Goal: Information Seeking & Learning: Learn about a topic

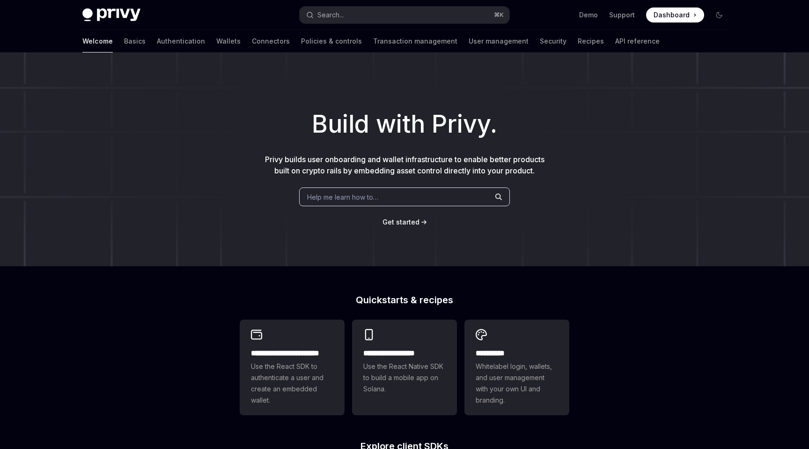
click at [402, 97] on div "Build with Privy. Privy builds user onboarding and wallet infrastructure to ena…" at bounding box center [404, 159] width 809 height 214
click at [157, 45] on link "Authentication" at bounding box center [181, 41] width 48 height 22
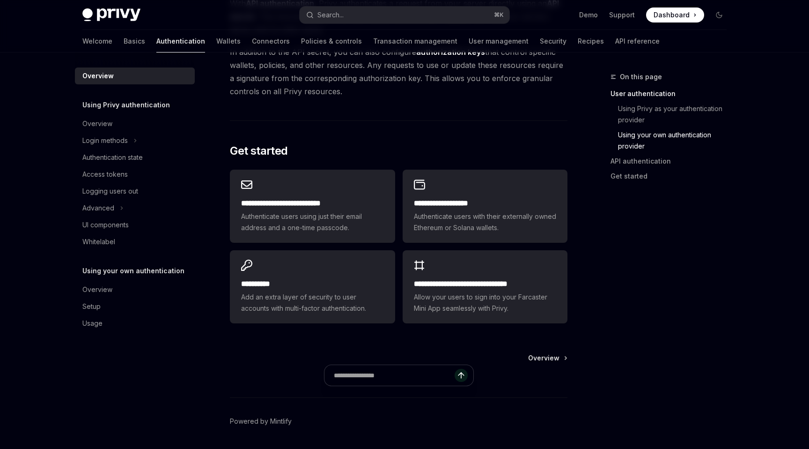
scroll to position [739, 0]
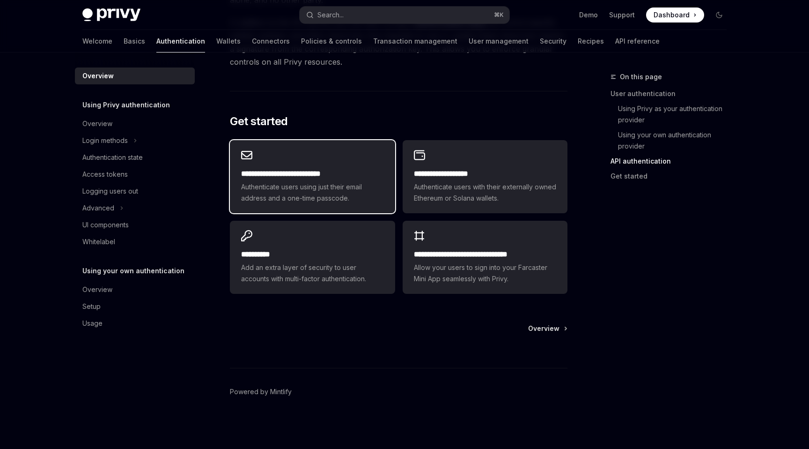
click at [354, 187] on span "Authenticate users using just their email address and a one-time passcode." at bounding box center [312, 192] width 142 height 22
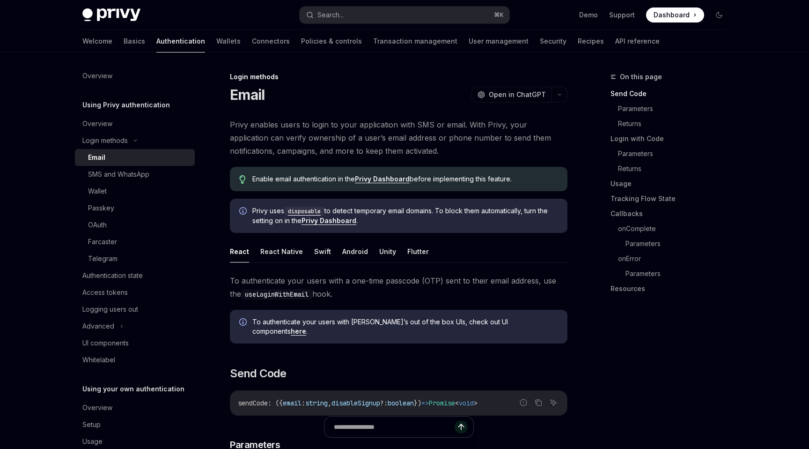
click at [299, 208] on code "disposable" at bounding box center [304, 211] width 40 height 9
click at [392, 219] on span "Privy uses disposable to detect temporary email domains. To block them automati…" at bounding box center [405, 215] width 306 height 19
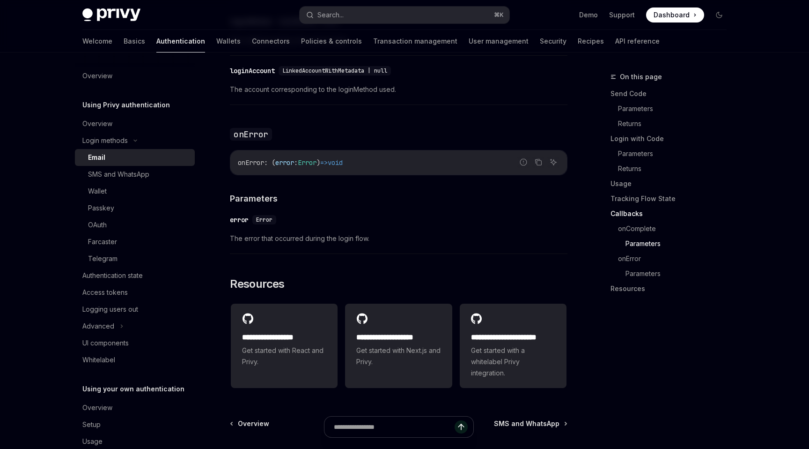
scroll to position [1806, 0]
click at [165, 189] on div "Wallet" at bounding box center [138, 190] width 101 height 11
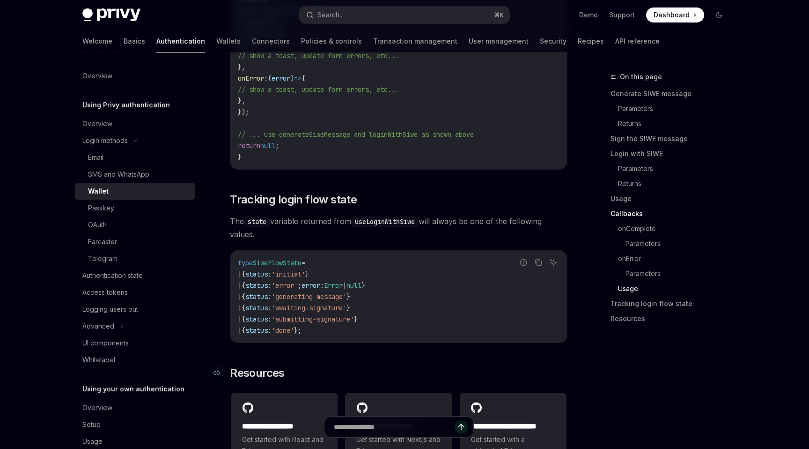
scroll to position [2211, 0]
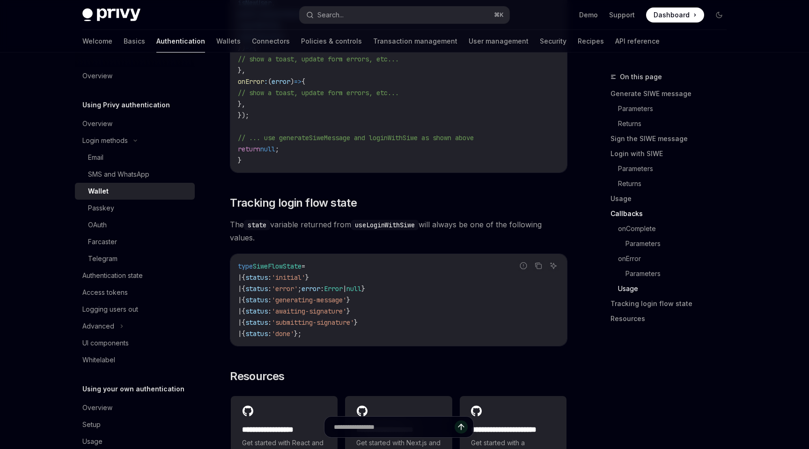
click at [412, 150] on code "import { useLoginWithSiwe } from '@privy-io/react-auth' ; export function SiweW…" at bounding box center [399, 48] width 322 height 236
click at [421, 133] on code "import { useLoginWithSiwe } from '@privy-io/react-auth' ; export function SiweW…" at bounding box center [399, 48] width 322 height 236
click at [413, 166] on code "import { useLoginWithSiwe } from '@privy-io/react-auth' ; export function SiweW…" at bounding box center [399, 48] width 322 height 236
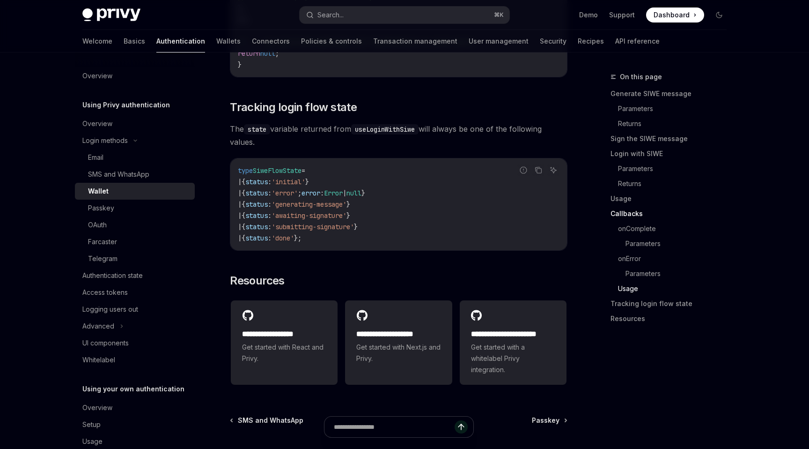
scroll to position [2405, 0]
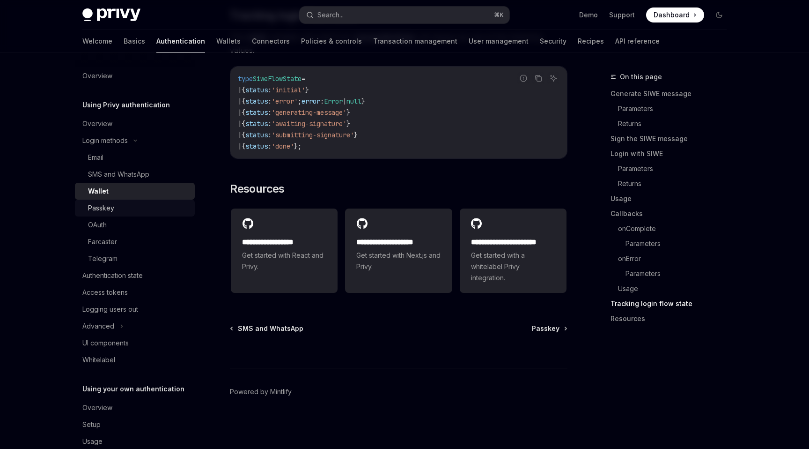
click at [157, 213] on div "Passkey" at bounding box center [138, 207] width 101 height 11
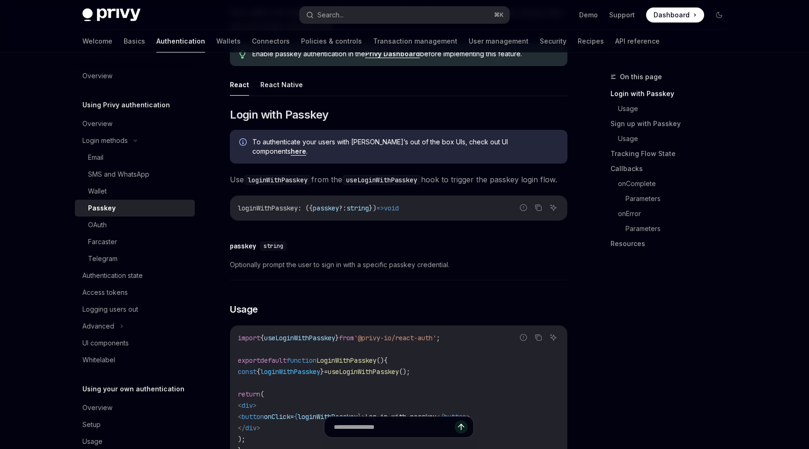
scroll to position [113, 0]
click at [307, 211] on span ": ({" at bounding box center [305, 206] width 15 height 8
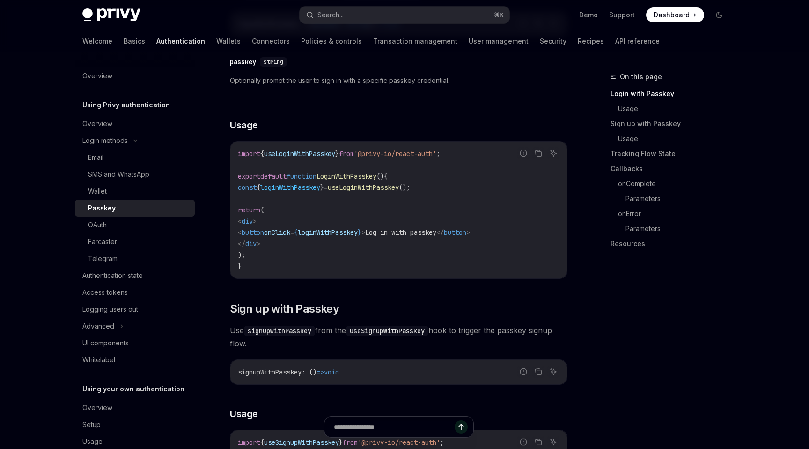
scroll to position [313, 0]
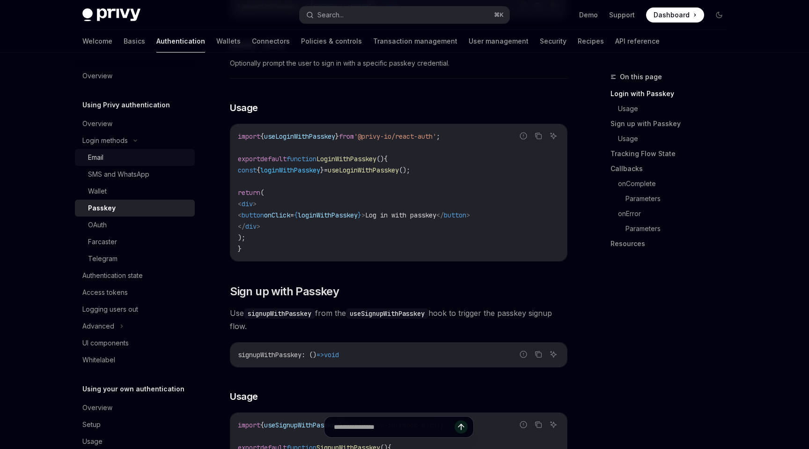
click at [164, 157] on div "Email" at bounding box center [138, 157] width 101 height 11
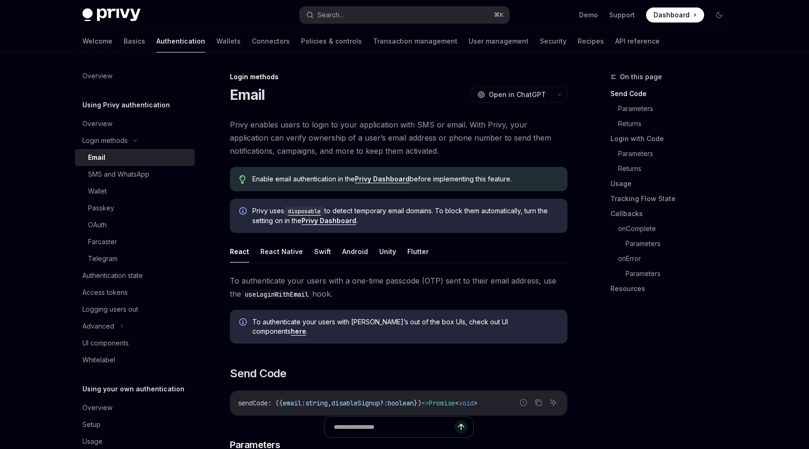
click at [267, 213] on span "Privy uses disposable to detect temporary email domains. To block them automati…" at bounding box center [405, 215] width 306 height 19
click at [274, 213] on span "Privy uses disposable to detect temporary email domains. To block them automati…" at bounding box center [405, 215] width 306 height 19
click at [284, 212] on span "Privy uses disposable to detect temporary email domains. To block them automati…" at bounding box center [405, 215] width 306 height 19
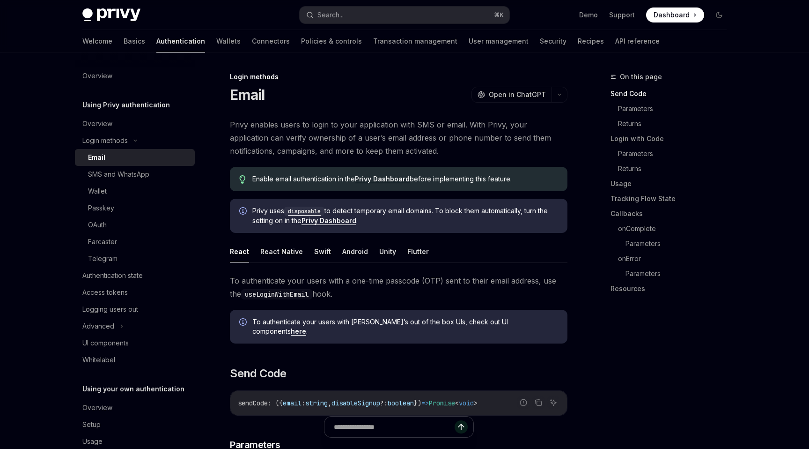
click at [278, 214] on span "Privy uses disposable to detect temporary email domains. To block them automati…" at bounding box center [405, 215] width 306 height 19
click at [278, 243] on button "React Native" at bounding box center [281, 251] width 43 height 22
click at [250, 253] on ul "React React Native Swift Android Unity Flutter" at bounding box center [399, 251] width 338 height 22
click at [245, 255] on button "React" at bounding box center [239, 251] width 19 height 22
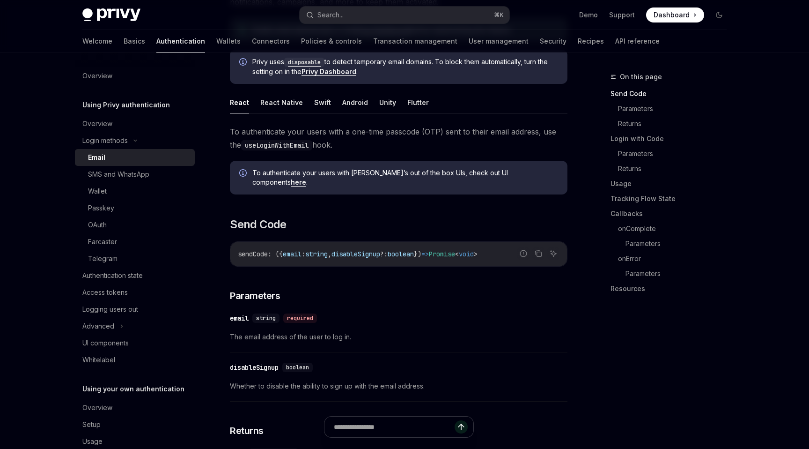
scroll to position [154, 0]
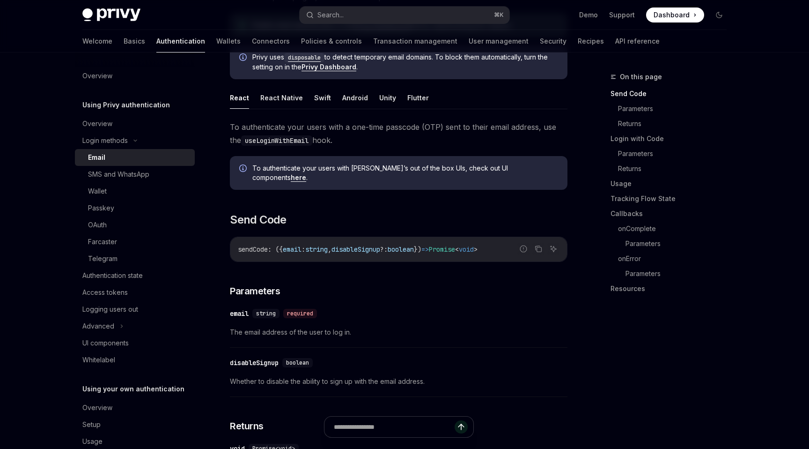
click at [397, 137] on span "To authenticate your users with a one-time passcode (OTP) sent to their email a…" at bounding box center [399, 133] width 338 height 26
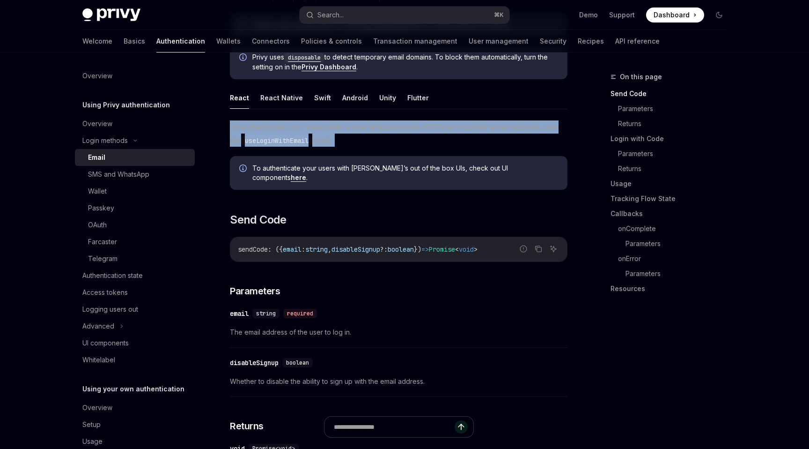
click at [374, 137] on span "To authenticate your users with a one-time passcode (OTP) sent to their email a…" at bounding box center [399, 133] width 338 height 26
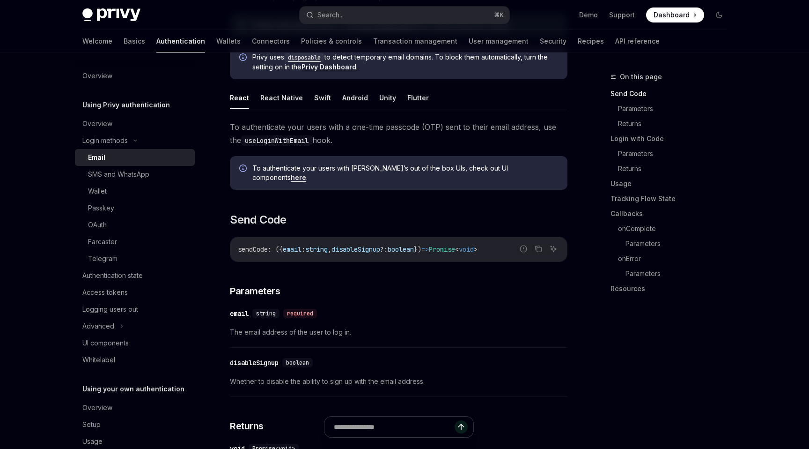
click at [456, 175] on div "To authenticate your users with [PERSON_NAME]’s out of the box UIs, check out U…" at bounding box center [399, 173] width 338 height 34
click at [431, 170] on span "To authenticate your users with [PERSON_NAME]’s out of the box UIs, check out U…" at bounding box center [405, 172] width 306 height 19
click at [443, 175] on div "To authenticate your users with [PERSON_NAME]’s out of the box UIs, check out U…" at bounding box center [399, 173] width 338 height 34
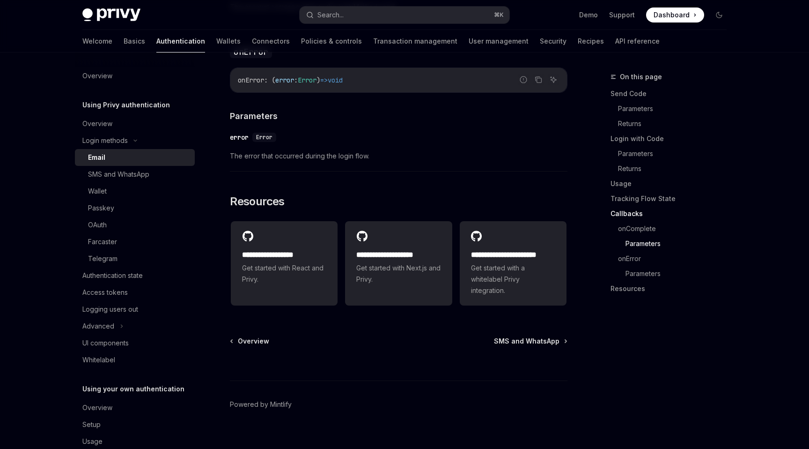
scroll to position [1896, 0]
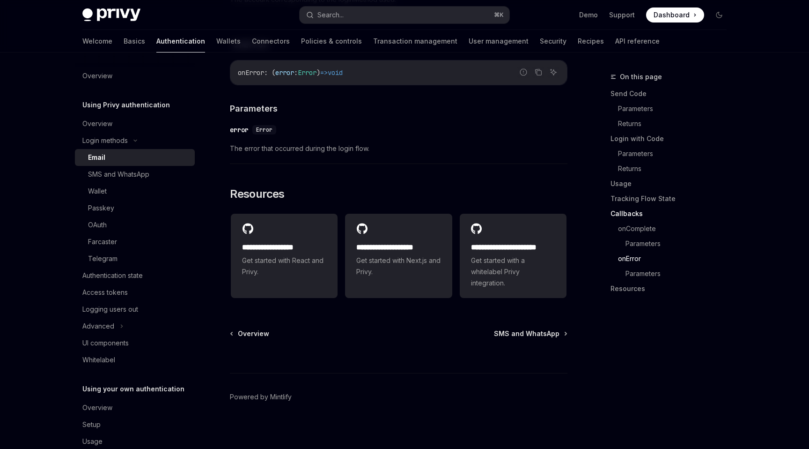
click at [324, 146] on span "The error that occurred during the login flow." at bounding box center [399, 148] width 338 height 11
click at [303, 148] on span "The error that occurred during the login flow." at bounding box center [399, 148] width 338 height 11
click at [179, 173] on div "SMS and WhatsApp" at bounding box center [138, 174] width 101 height 11
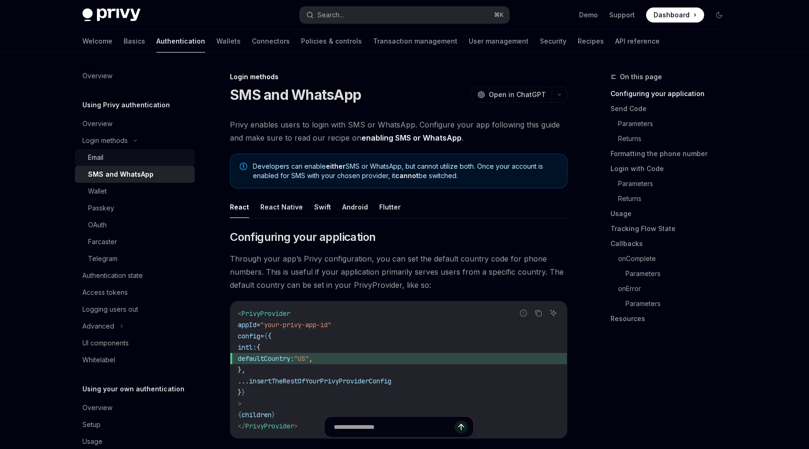
click at [146, 157] on div "Email" at bounding box center [138, 157] width 101 height 11
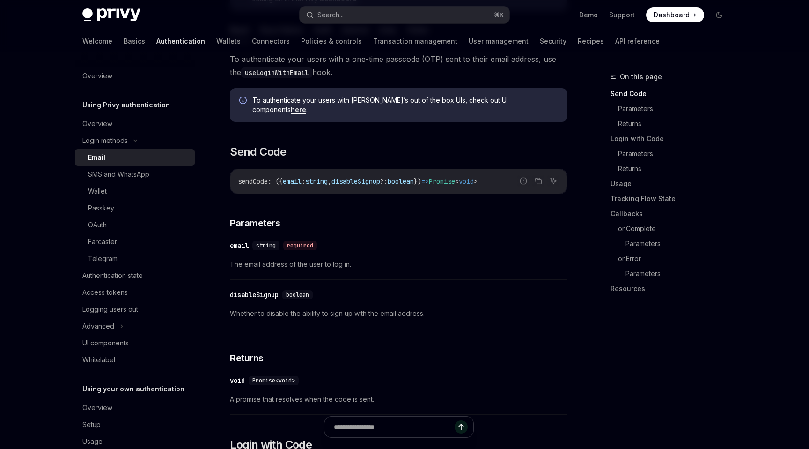
scroll to position [224, 0]
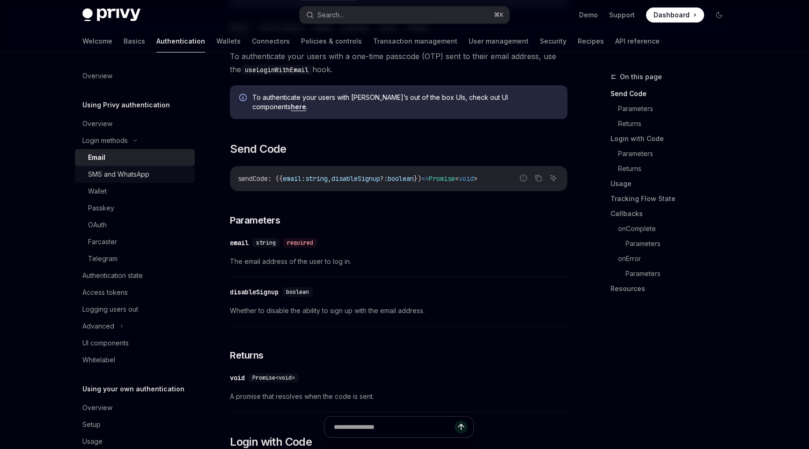
click at [164, 175] on div "SMS and WhatsApp" at bounding box center [138, 174] width 101 height 11
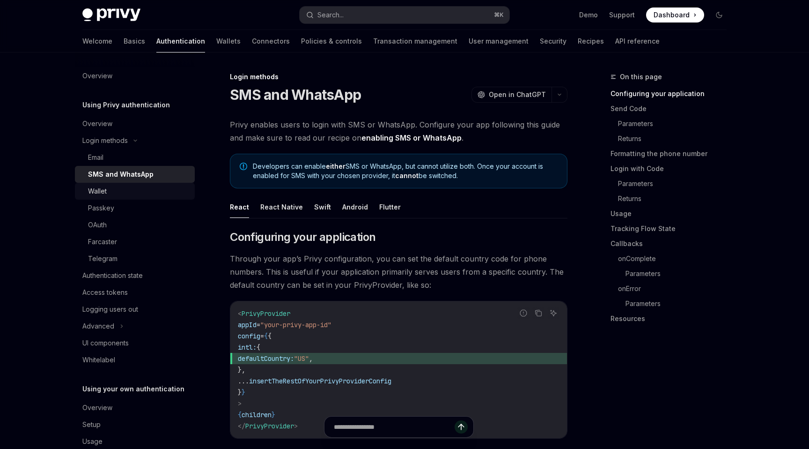
click at [158, 193] on div "Wallet" at bounding box center [138, 190] width 101 height 11
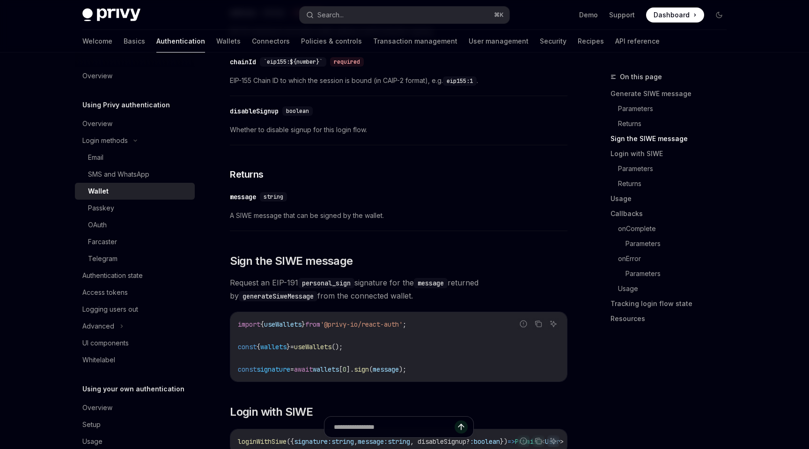
scroll to position [610, 0]
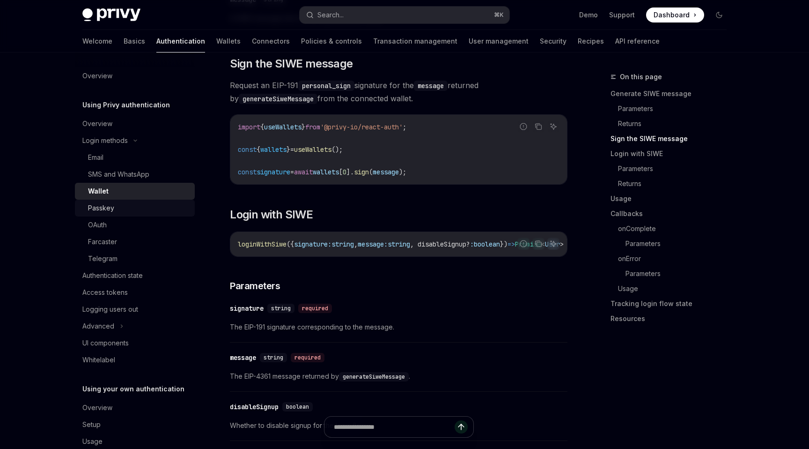
click at [111, 212] on div "Passkey" at bounding box center [101, 207] width 26 height 11
type textarea "*"
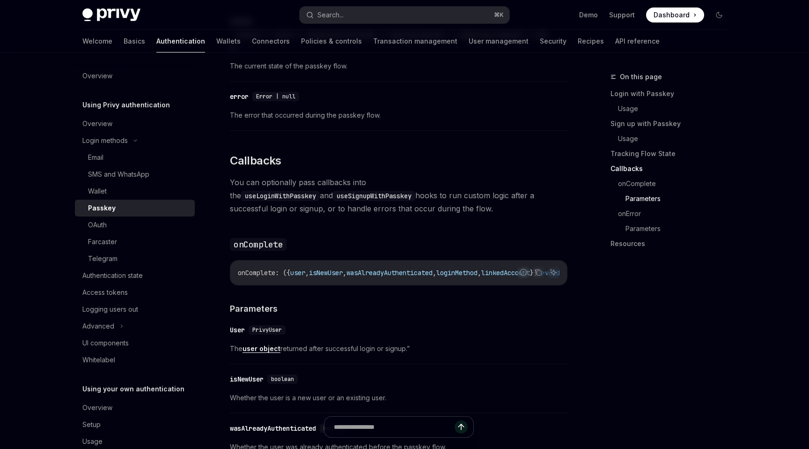
scroll to position [1600, 0]
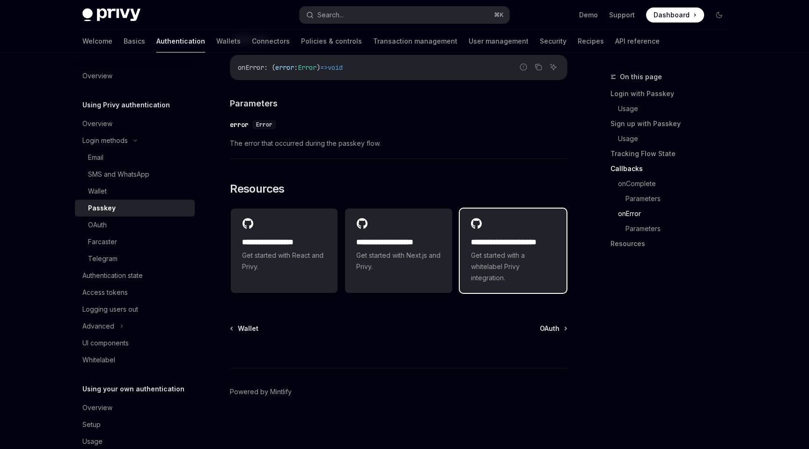
click at [539, 250] on span "Get started with a whitelabel Privy integration." at bounding box center [513, 267] width 84 height 34
click at [526, 109] on h4 "​ Parameters" at bounding box center [399, 103] width 338 height 13
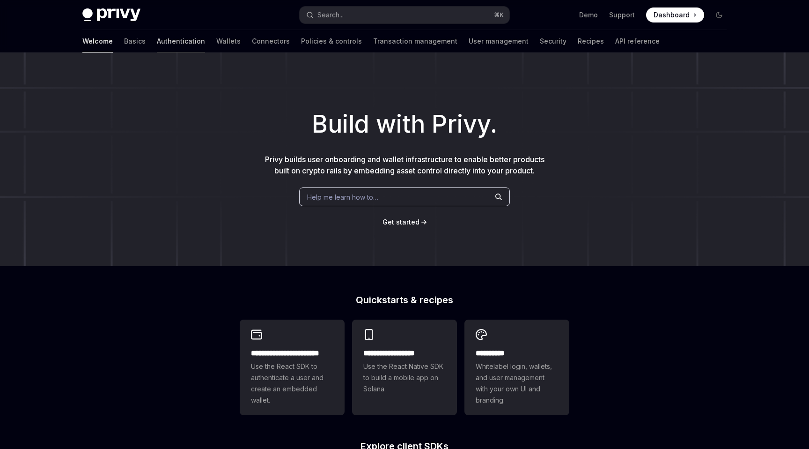
click at [157, 42] on link "Authentication" at bounding box center [181, 41] width 48 height 22
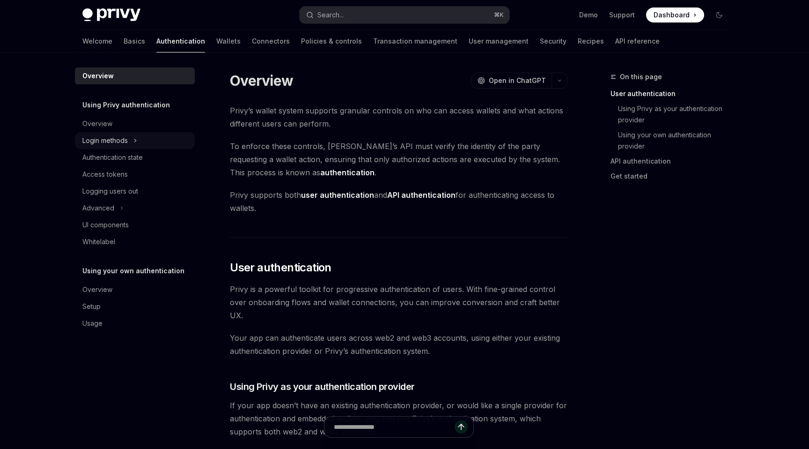
click at [143, 135] on button "Login methods" at bounding box center [135, 140] width 120 height 17
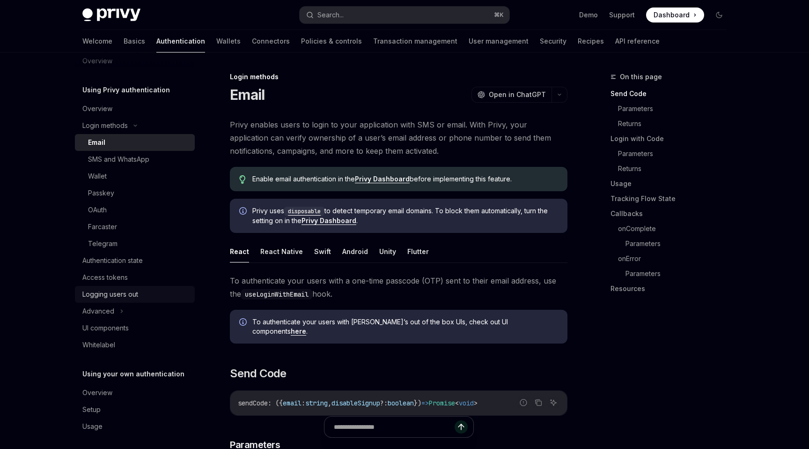
scroll to position [20, 0]
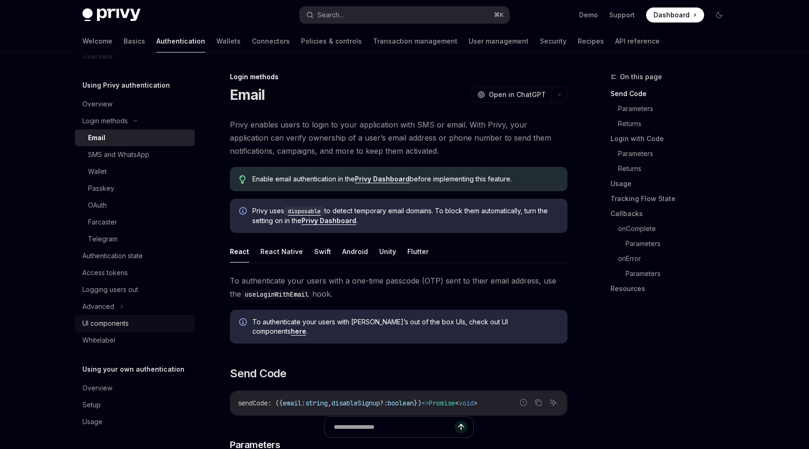
click at [158, 321] on div "UI components" at bounding box center [135, 322] width 107 height 11
type textarea "*"
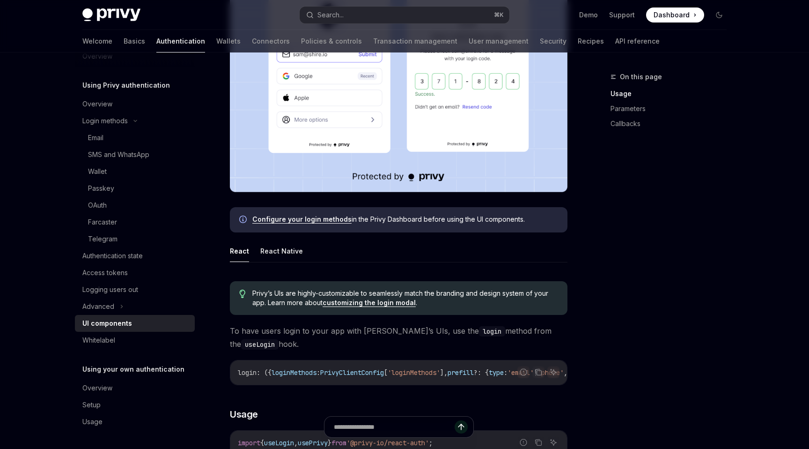
scroll to position [291, 0]
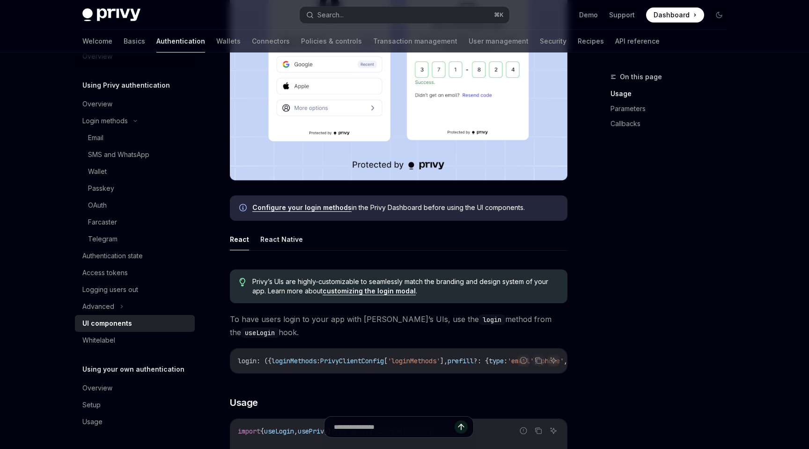
click at [359, 321] on span "To have users login to your app with Privy’s UIs, use the login method from the…" at bounding box center [399, 325] width 338 height 26
click at [347, 321] on span "To have users login to your app with Privy’s UIs, use the login method from the…" at bounding box center [399, 325] width 338 height 26
click at [343, 321] on span "To have users login to your app with Privy’s UIs, use the login method from the…" at bounding box center [399, 325] width 338 height 26
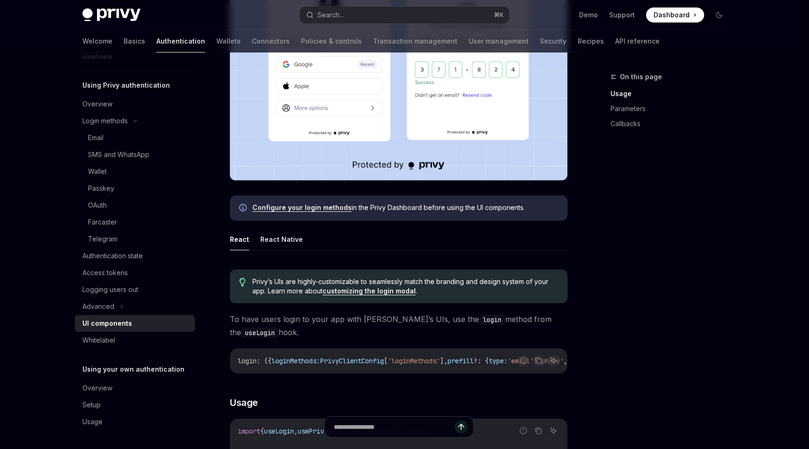
click at [341, 322] on span "To have users login to your app with Privy’s UIs, use the login method from the…" at bounding box center [399, 325] width 338 height 26
click at [326, 323] on span "To have users login to your app with Privy’s UIs, use the login method from the…" at bounding box center [399, 325] width 338 height 26
click at [338, 323] on span "To have users login to your app with Privy’s UIs, use the login method from the…" at bounding box center [399, 325] width 338 height 26
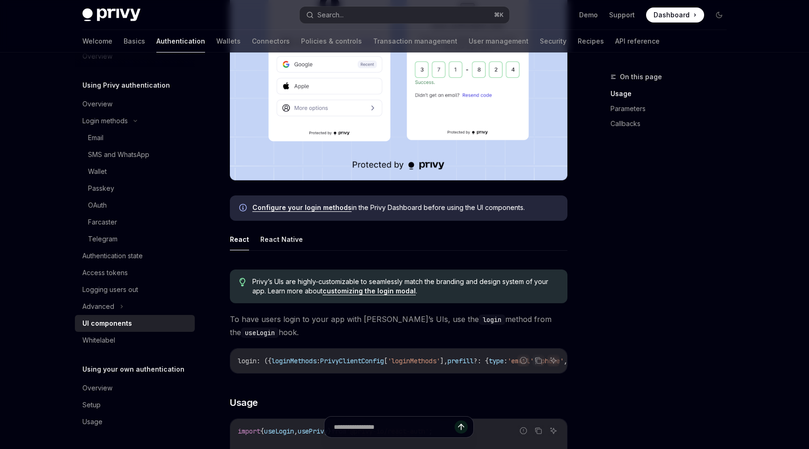
click at [340, 323] on span "To have users login to your app with Privy’s UIs, use the login method from the…" at bounding box center [399, 325] width 338 height 26
click at [358, 323] on span "To have users login to your app with Privy’s UIs, use the login method from the…" at bounding box center [399, 325] width 338 height 26
click at [383, 321] on span "To have users login to your app with Privy’s UIs, use the login method from the…" at bounding box center [399, 325] width 338 height 26
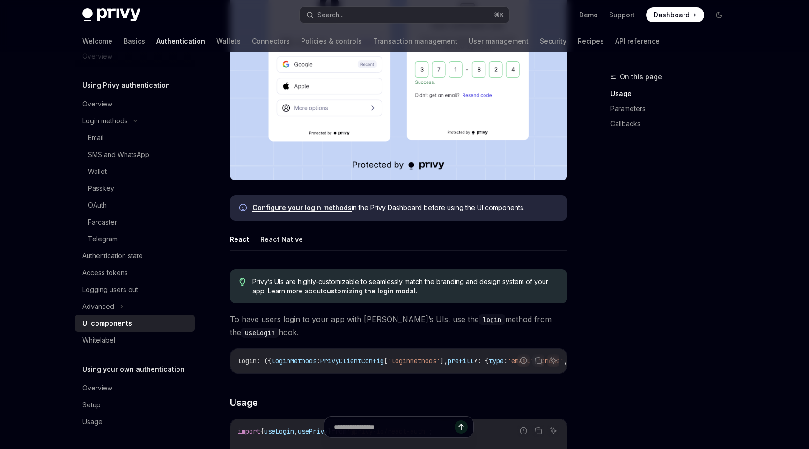
click at [383, 321] on span "To have users login to your app with Privy’s UIs, use the login method from the…" at bounding box center [399, 325] width 338 height 26
click at [399, 320] on span "To have users login to your app with Privy’s UIs, use the login method from the…" at bounding box center [399, 325] width 338 height 26
click at [411, 319] on span "To have users login to your app with Privy’s UIs, use the login method from the…" at bounding box center [399, 325] width 338 height 26
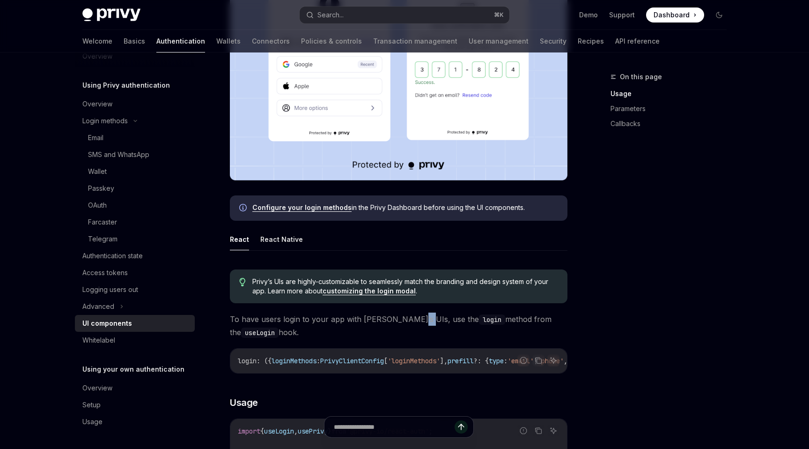
click at [427, 319] on span "To have users login to your app with Privy’s UIs, use the login method from the…" at bounding box center [399, 325] width 338 height 26
click at [414, 320] on span "To have users login to your app with Privy’s UIs, use the login method from the…" at bounding box center [399, 325] width 338 height 26
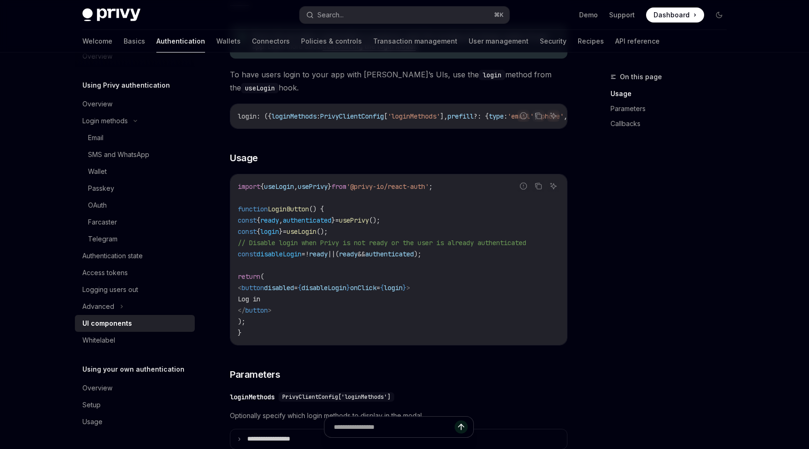
scroll to position [533, 0]
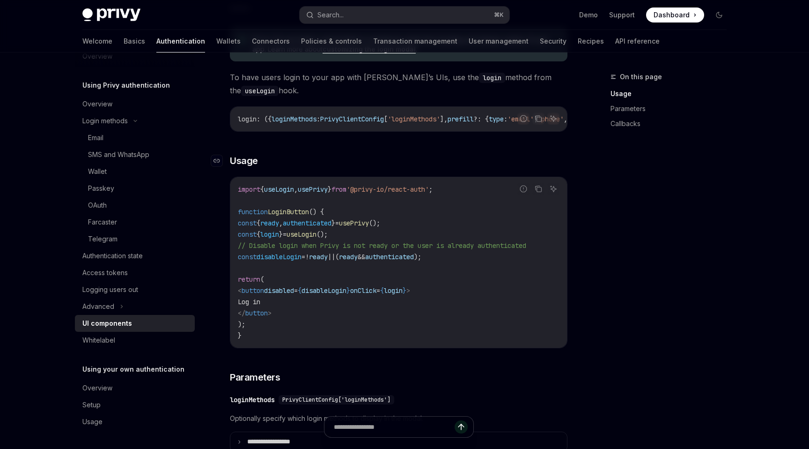
click at [439, 167] on h3 "​ Usage" at bounding box center [399, 160] width 338 height 13
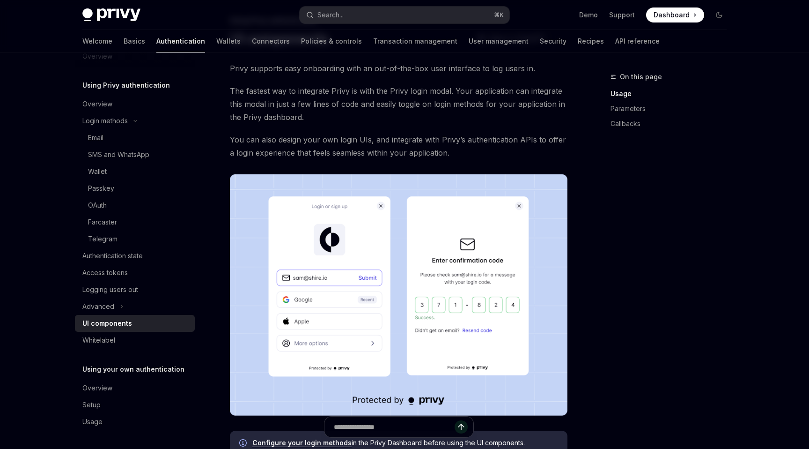
scroll to position [0, 0]
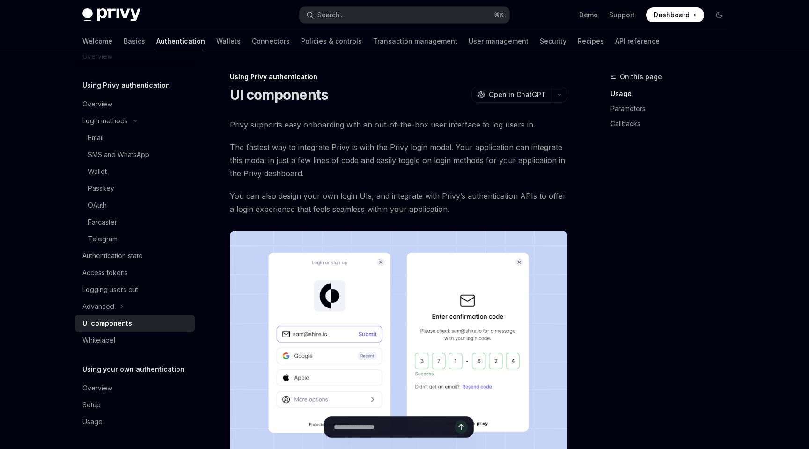
click at [244, 99] on h1 "UI components" at bounding box center [279, 94] width 98 height 17
click at [266, 99] on h1 "UI components" at bounding box center [279, 94] width 98 height 17
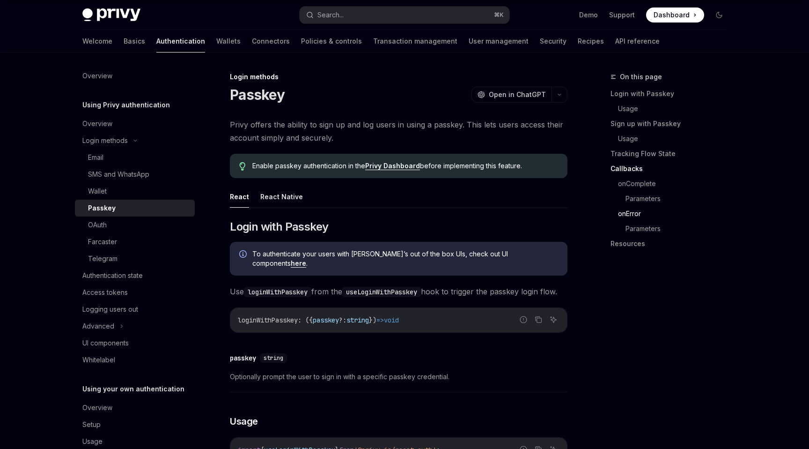
scroll to position [1600, 0]
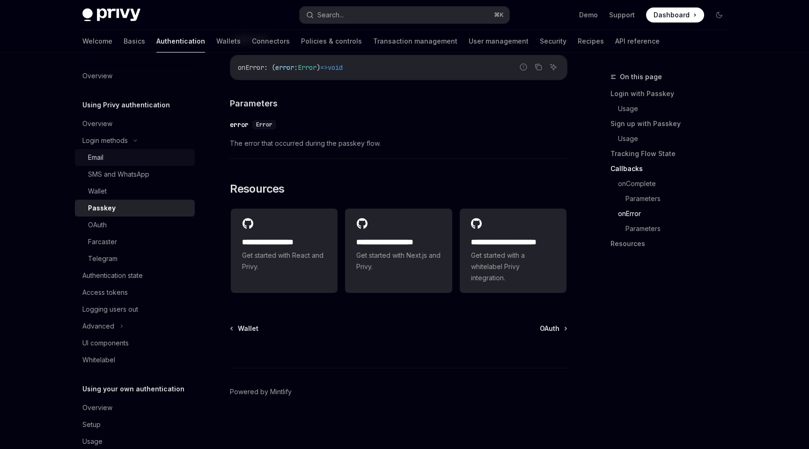
click at [158, 159] on div "Email" at bounding box center [138, 157] width 101 height 11
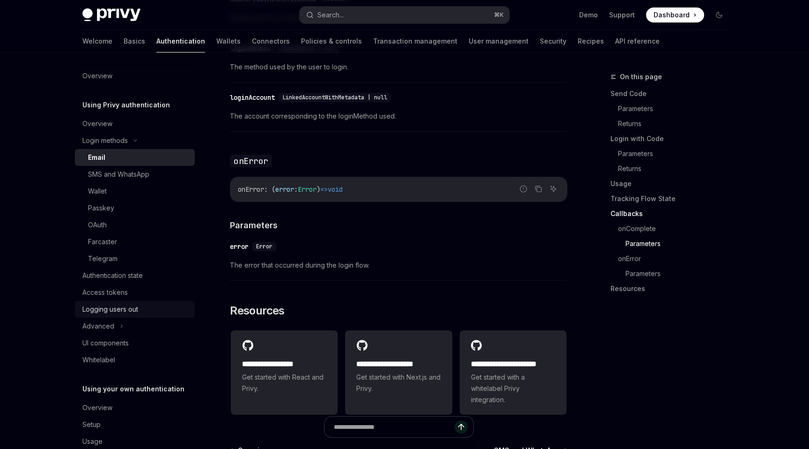
scroll to position [20, 0]
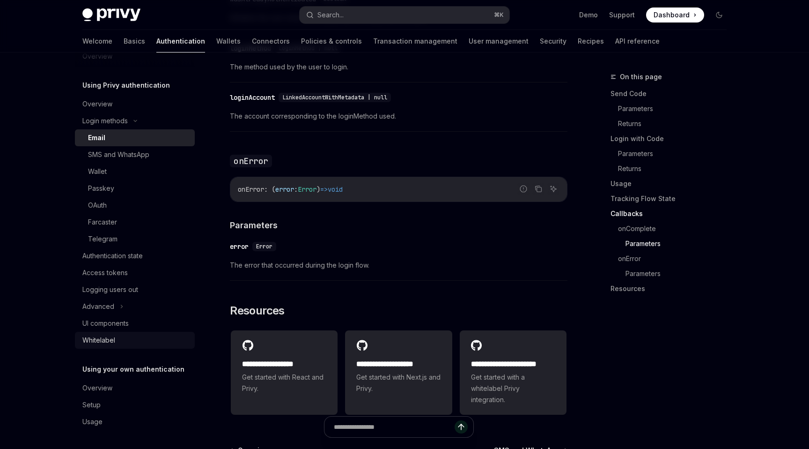
click at [157, 332] on link "Whitelabel" at bounding box center [135, 340] width 120 height 17
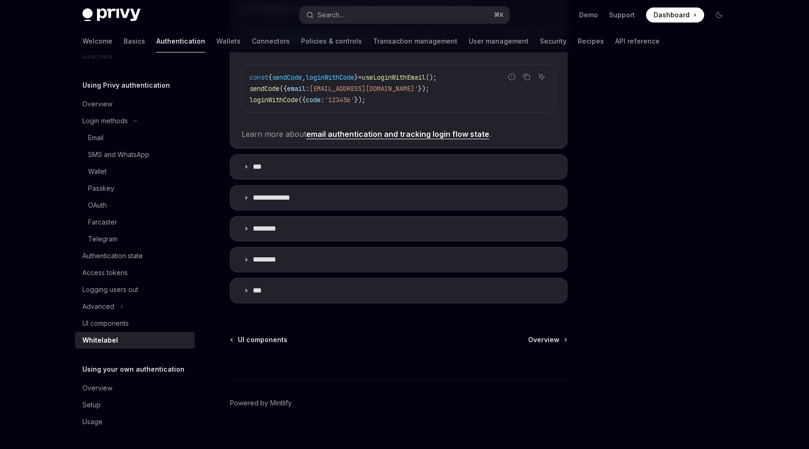
scroll to position [300, 0]
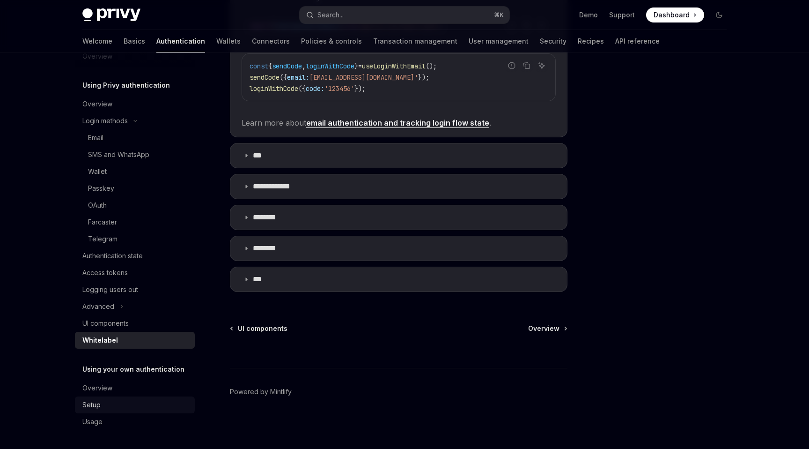
click at [161, 399] on div "Setup" at bounding box center [135, 404] width 107 height 11
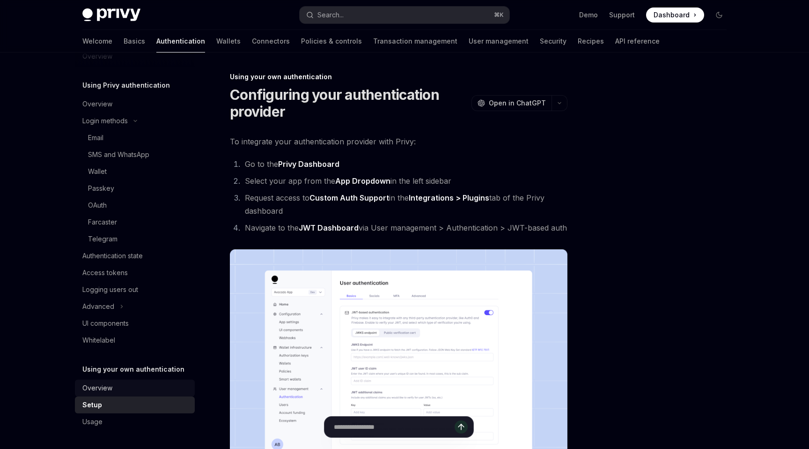
click at [165, 390] on div "Overview" at bounding box center [135, 387] width 107 height 11
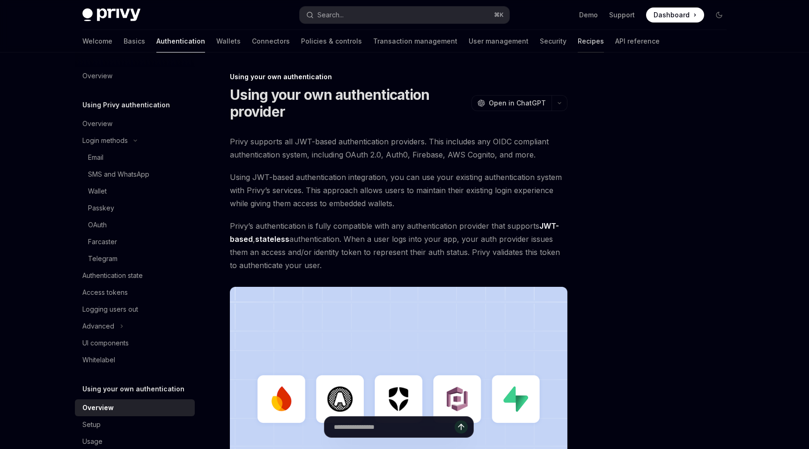
click at [578, 40] on link "Recipes" at bounding box center [591, 41] width 26 height 22
type textarea "*"
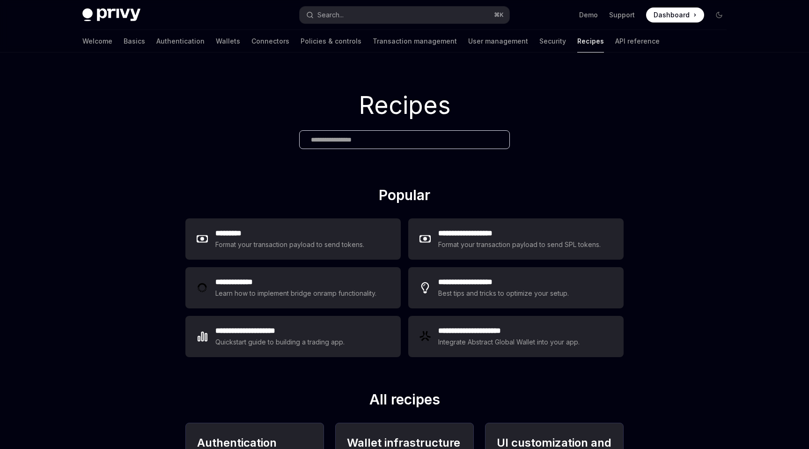
click at [394, 143] on input "text" at bounding box center [404, 140] width 187 height 10
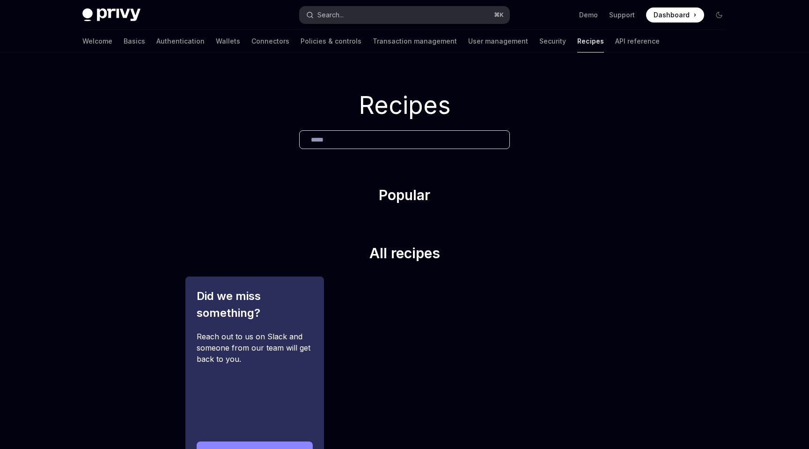
type input "*****"
click at [386, 8] on button "Search... ⌘ K" at bounding box center [405, 15] width 210 height 17
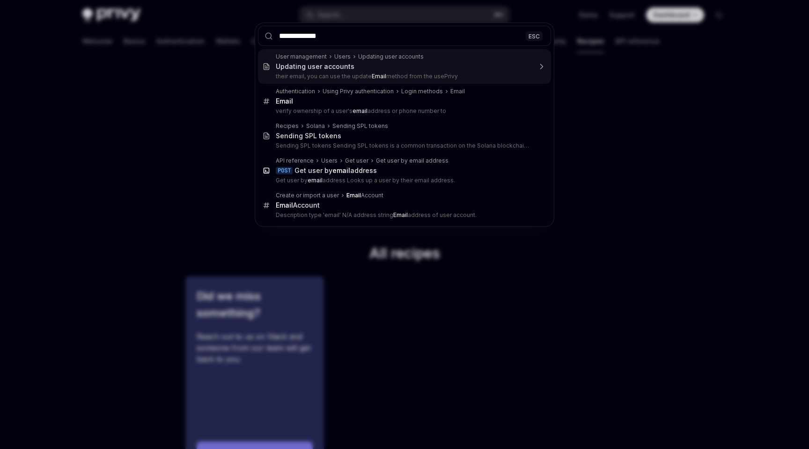
type input "**********"
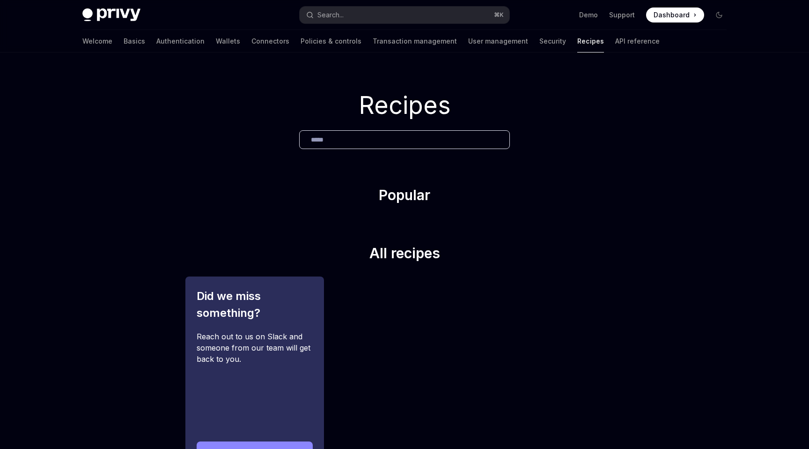
type textarea "*"
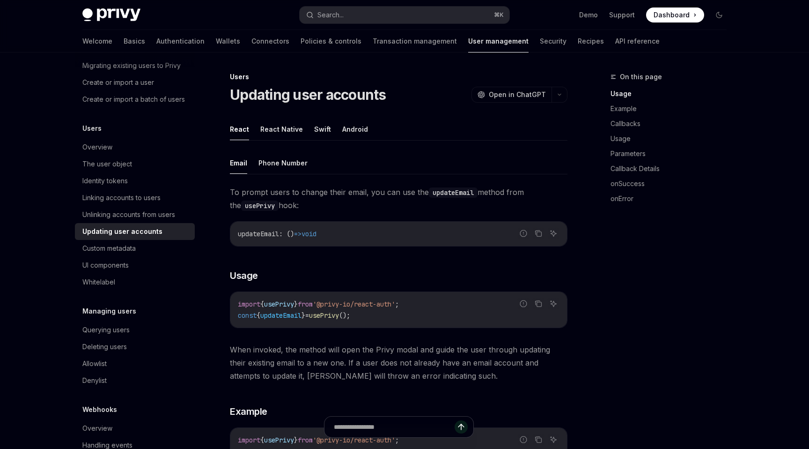
scroll to position [81, 0]
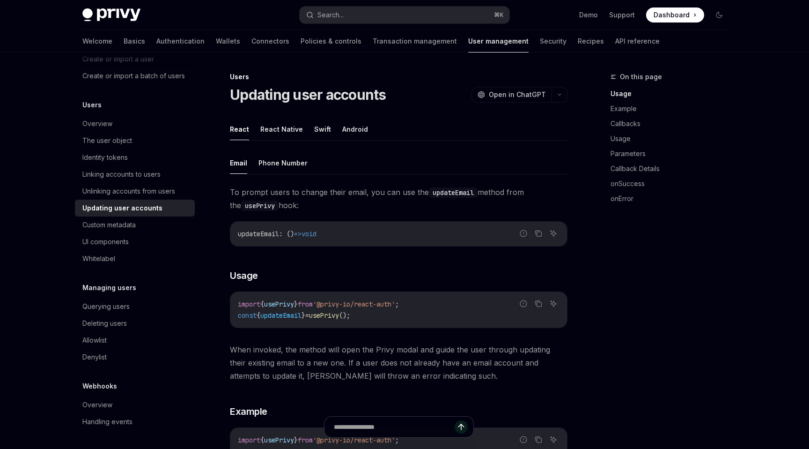
click at [138, 379] on div "Overview Migrating users to Privy Migrating existing users to Privy Create or i…" at bounding box center [135, 208] width 120 height 444
click at [123, 379] on div "Overview Migrating users to Privy Migrating existing users to Privy Create or i…" at bounding box center [135, 208] width 120 height 444
